Goal: Information Seeking & Learning: Find specific fact

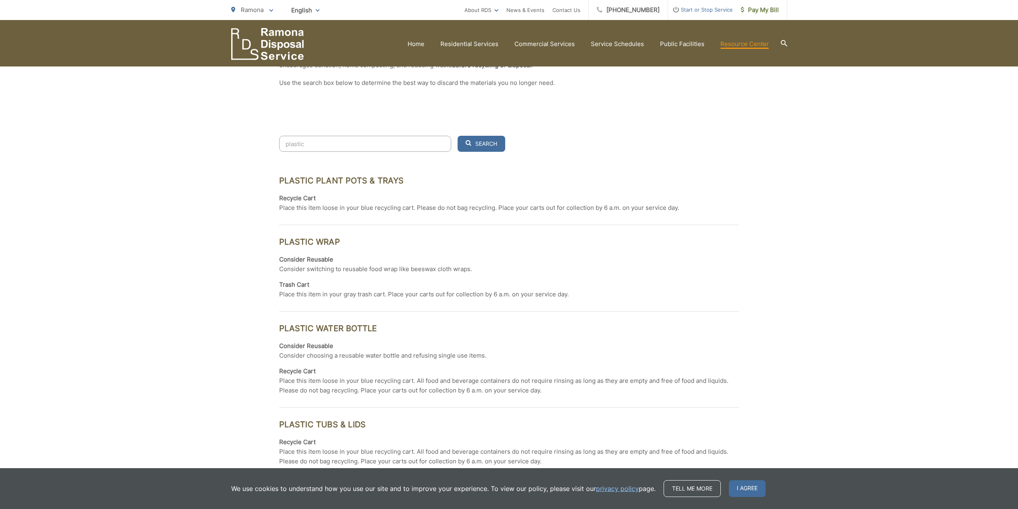
scroll to position [208, 0]
click at [441, 146] on input "plastic" at bounding box center [365, 144] width 172 height 16
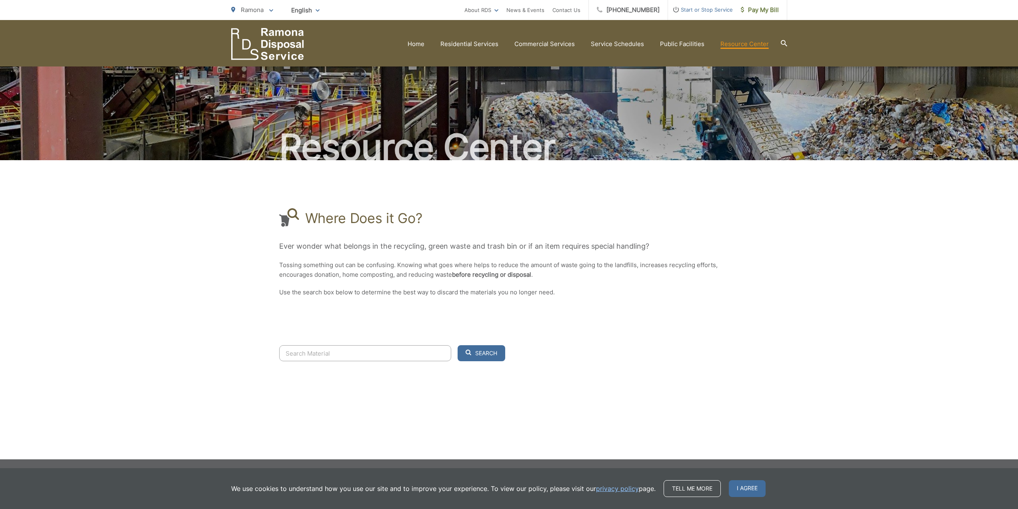
scroll to position [0, 0]
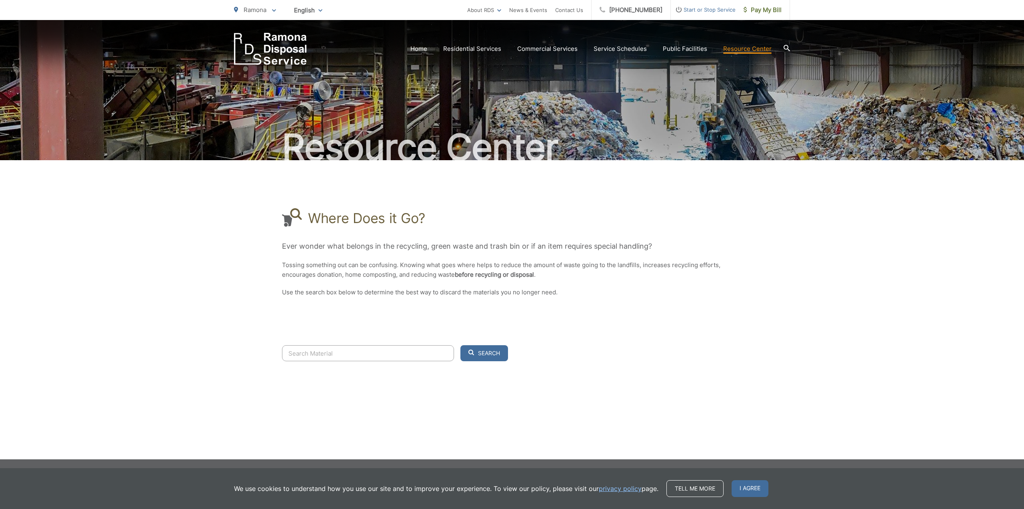
click at [342, 354] on input "Search" at bounding box center [368, 353] width 172 height 16
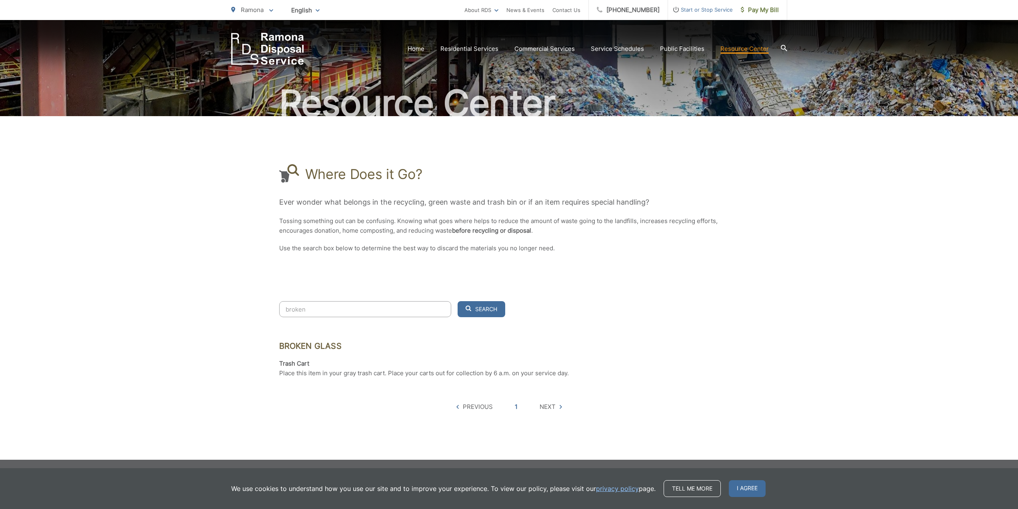
scroll to position [44, 0]
click at [339, 306] on input "broken" at bounding box center [365, 309] width 172 height 16
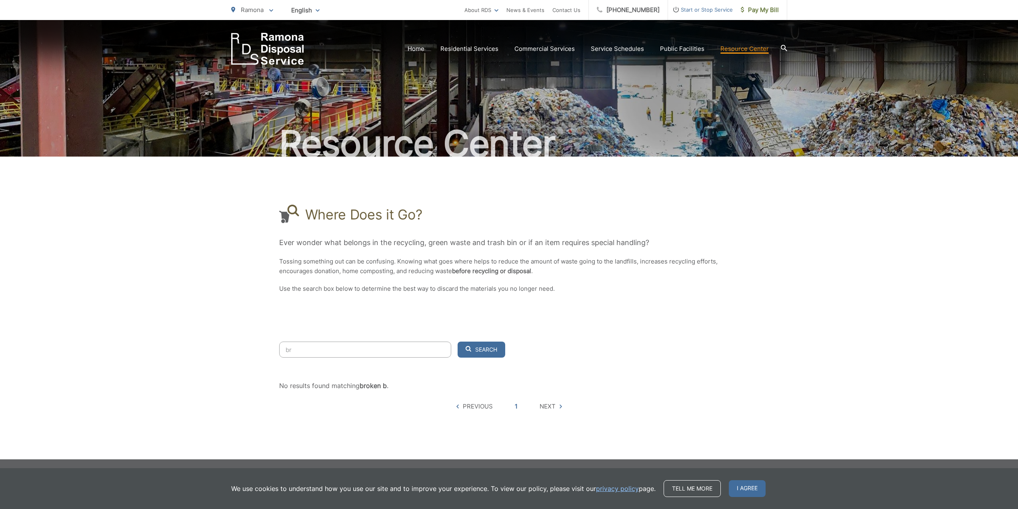
type input "b"
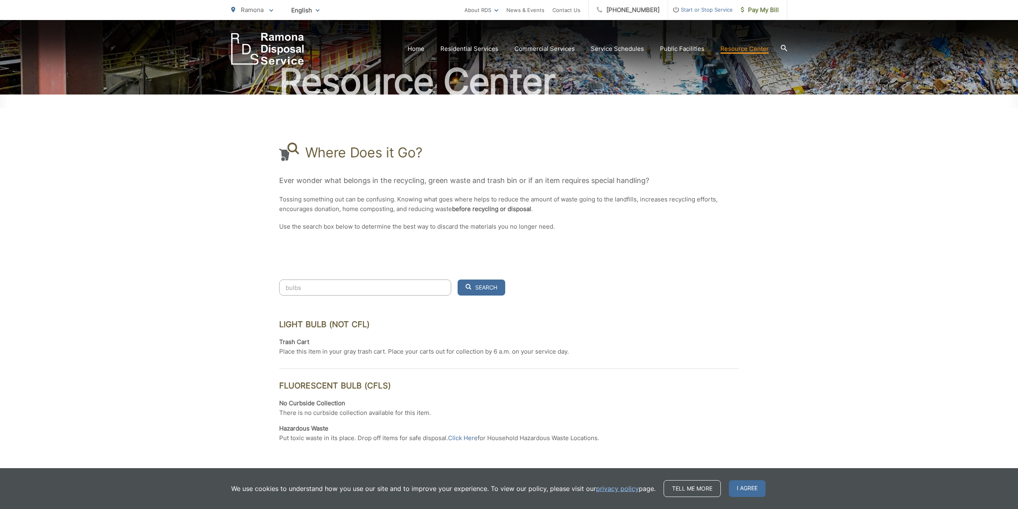
scroll to position [80, 0]
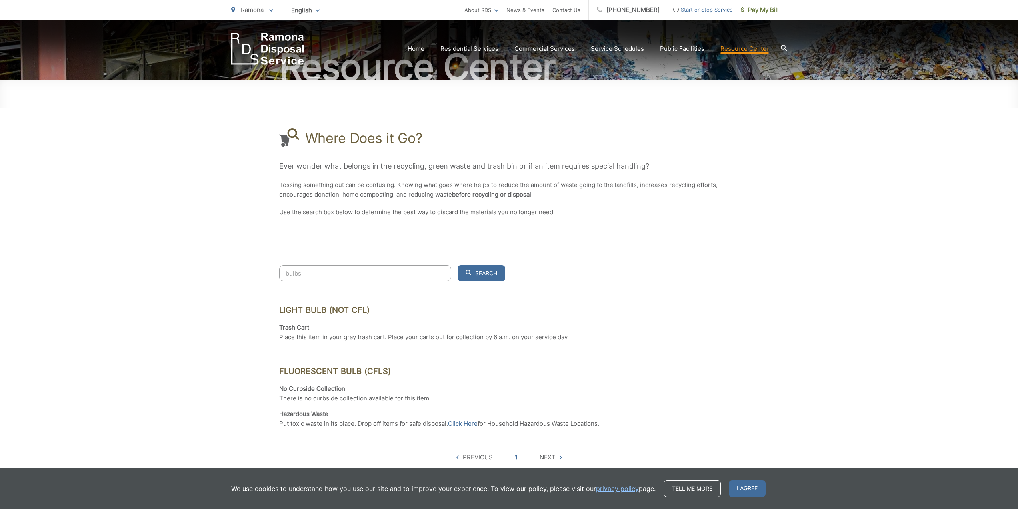
type input "bulbs"
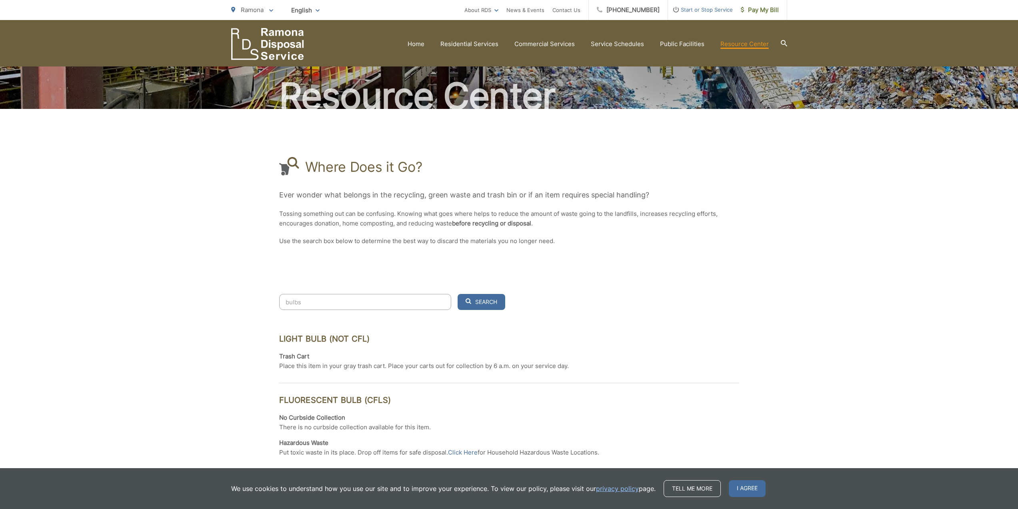
scroll to position [51, 0]
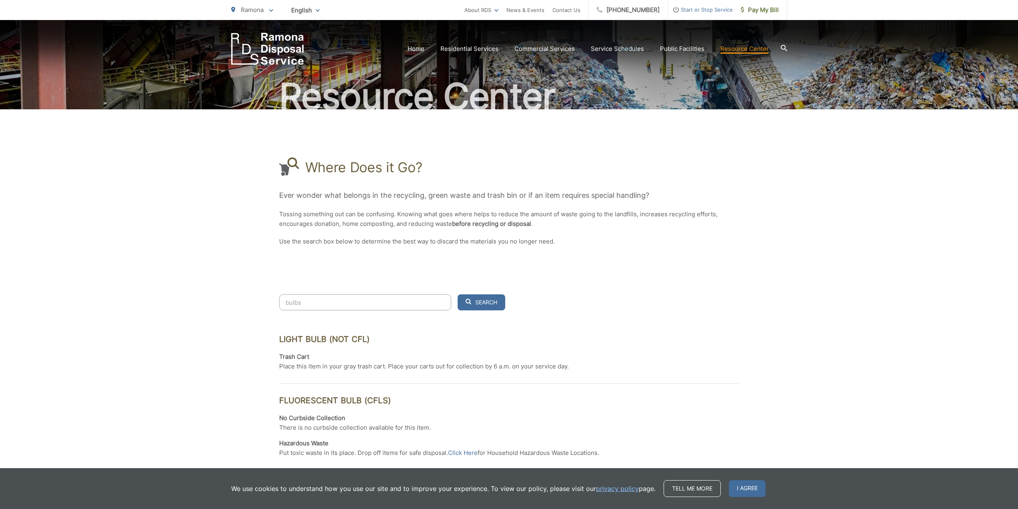
click at [314, 306] on input "bulbs" at bounding box center [365, 302] width 172 height 16
click at [442, 302] on input "bulbs" at bounding box center [365, 302] width 172 height 16
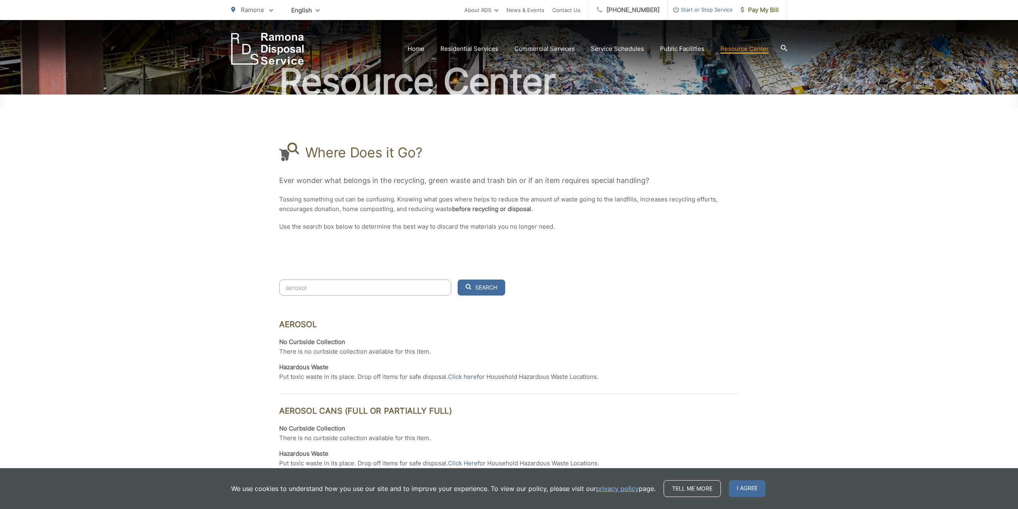
scroll to position [80, 0]
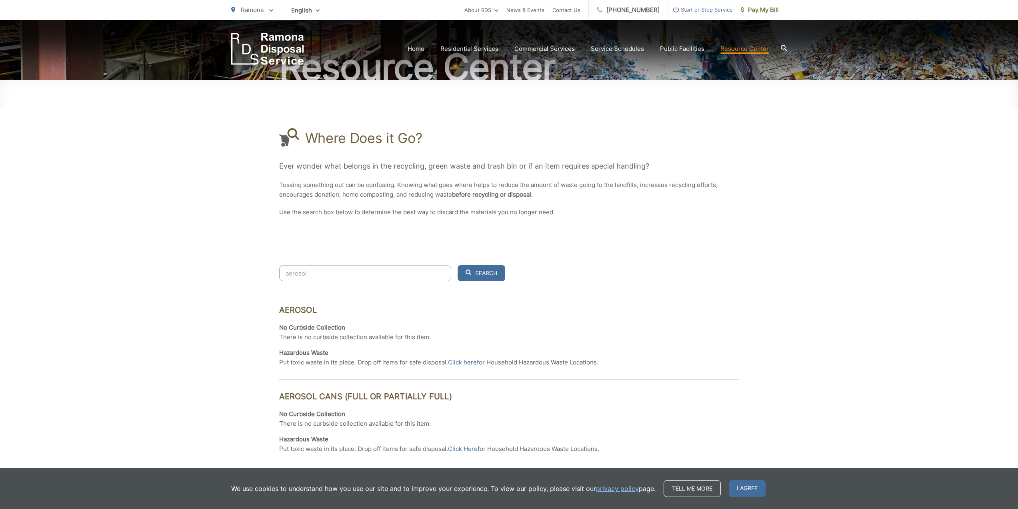
type input "aerosol"
click at [440, 275] on input "aerosol" at bounding box center [365, 273] width 172 height 16
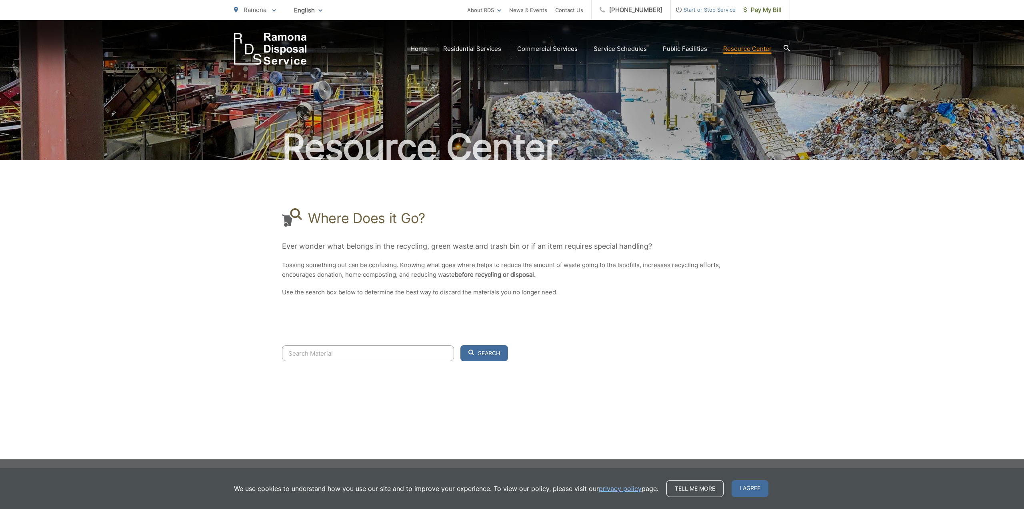
click at [343, 356] on input "Search" at bounding box center [368, 353] width 172 height 16
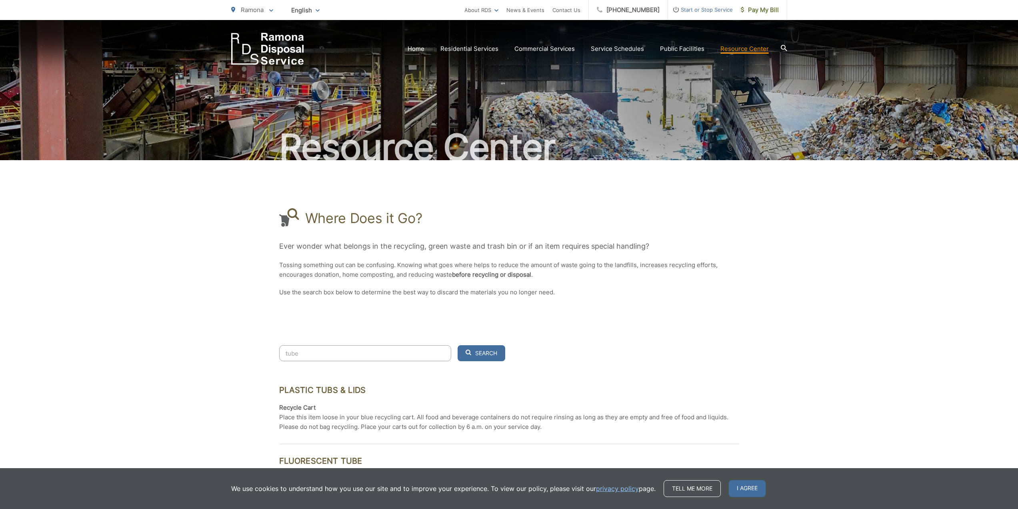
type input "tubes"
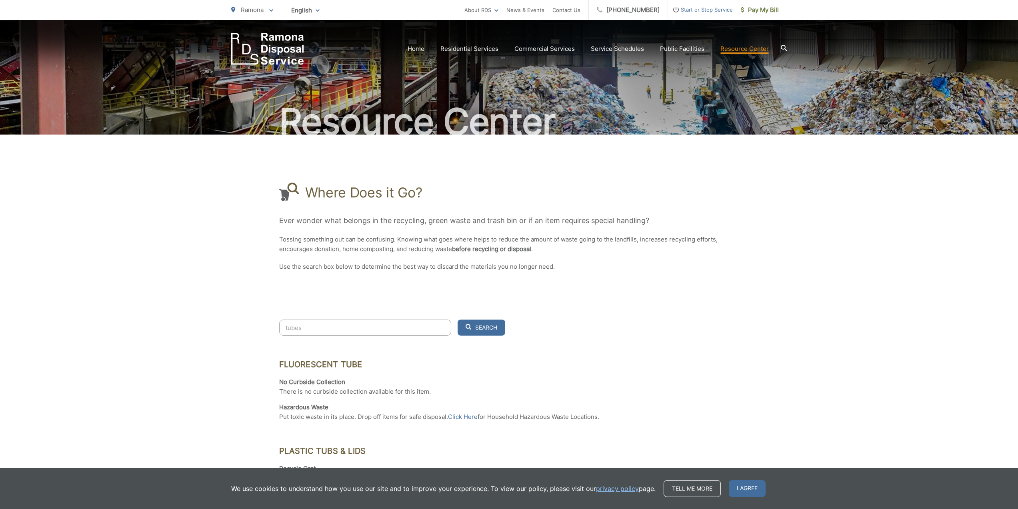
scroll to position [40, 0]
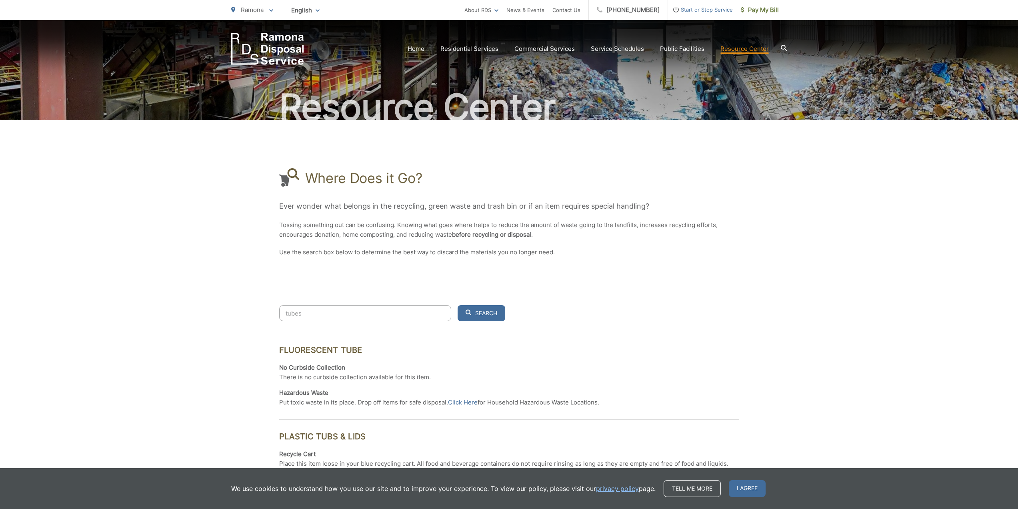
click at [441, 314] on input "tubes" at bounding box center [365, 313] width 172 height 16
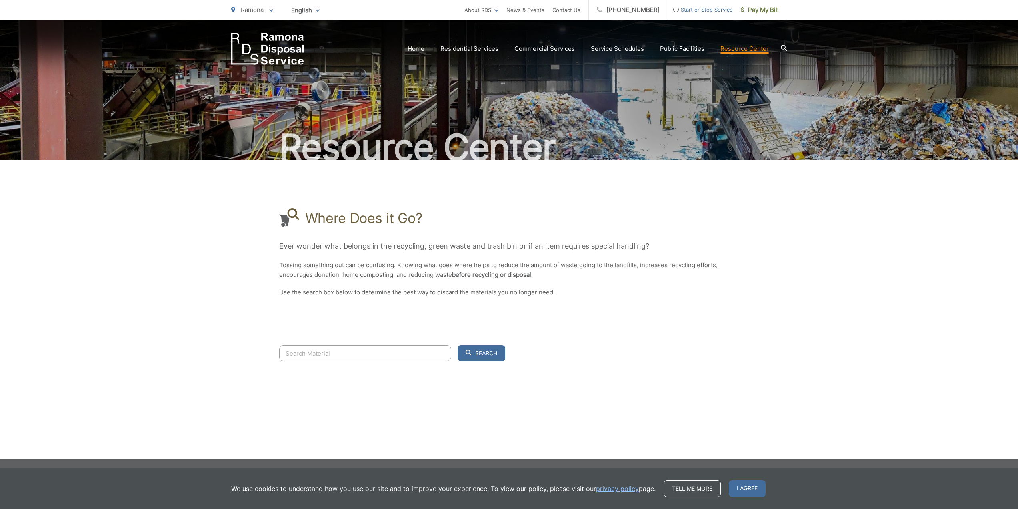
scroll to position [0, 0]
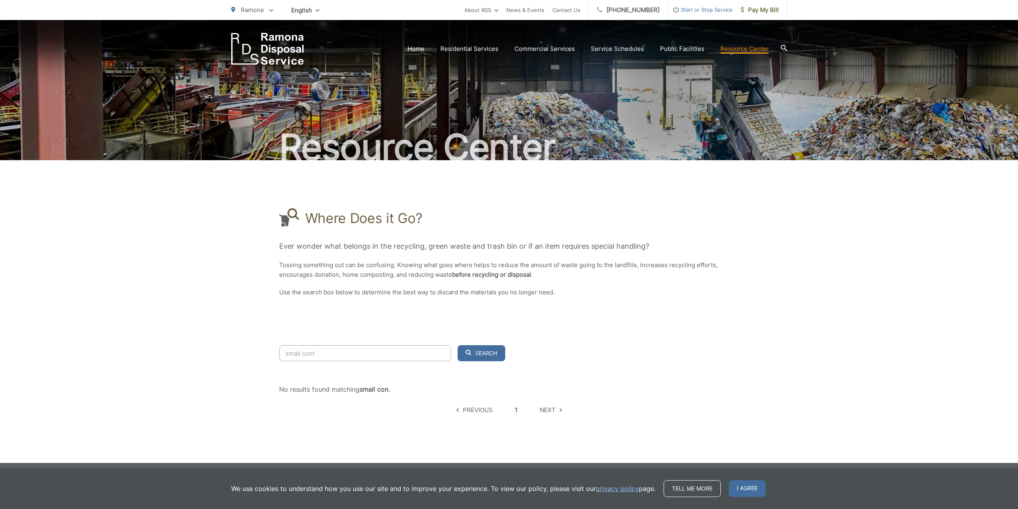
type input "small conta"
click at [441, 356] on input "small conta" at bounding box center [365, 353] width 172 height 16
click at [442, 353] on input "small conta" at bounding box center [365, 353] width 172 height 16
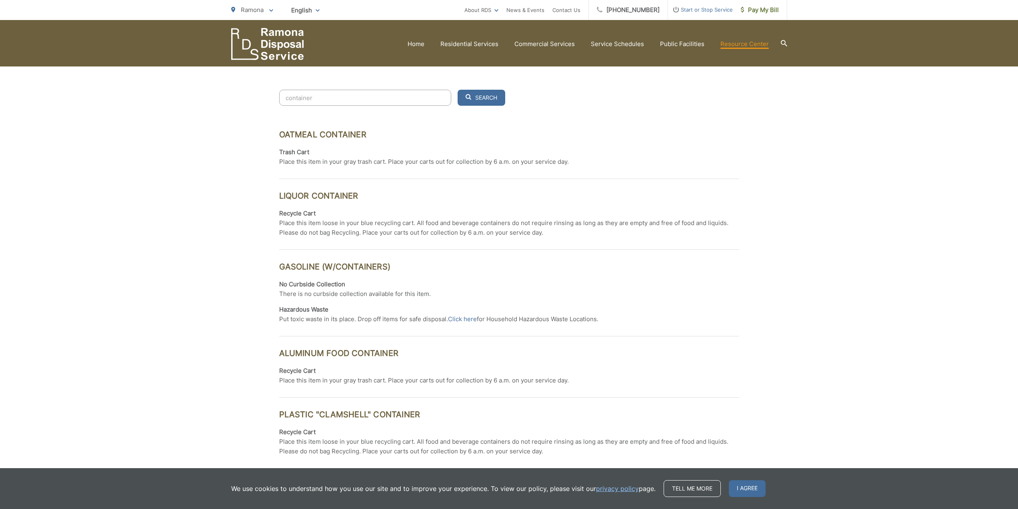
scroll to position [254, 0]
type input "container"
click at [804, 179] on div "Resource Center Where Does it Go? Ever wonder what belongs in the recycling, gr…" at bounding box center [509, 152] width 1018 height 773
click at [432, 101] on input "container" at bounding box center [365, 99] width 172 height 16
click at [442, 99] on input "container" at bounding box center [365, 99] width 172 height 16
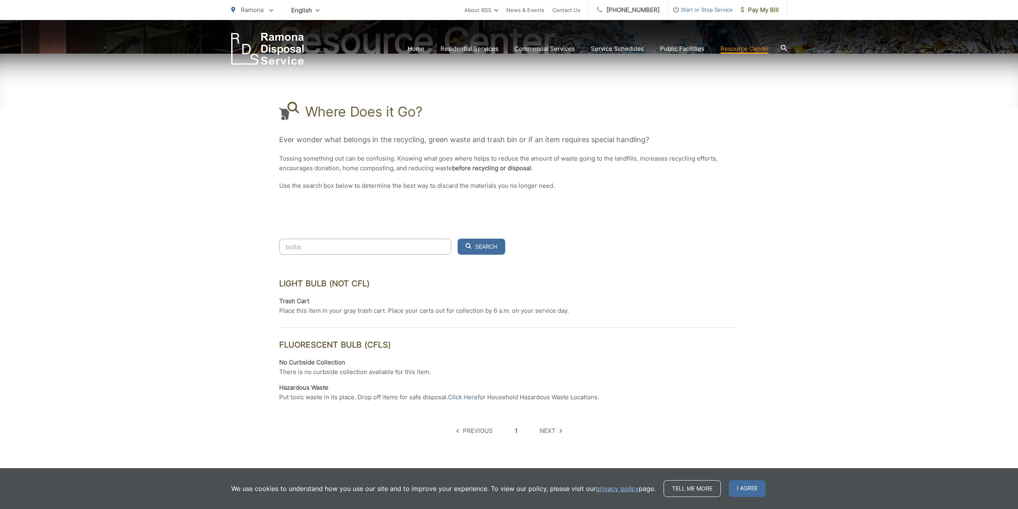
scroll to position [120, 0]
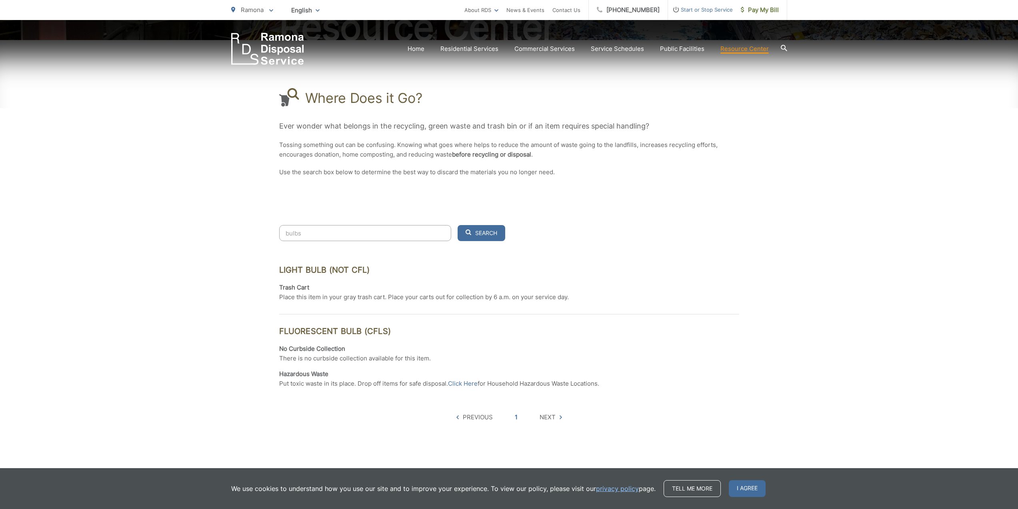
type input "bulbs"
